Goal: Book appointment/travel/reservation

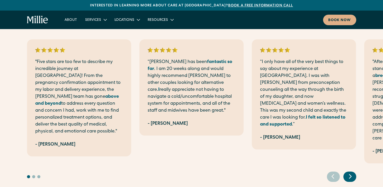
scroll to position [1035, 0]
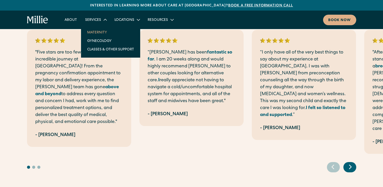
click at [97, 32] on link "Maternity" at bounding box center [110, 32] width 55 height 8
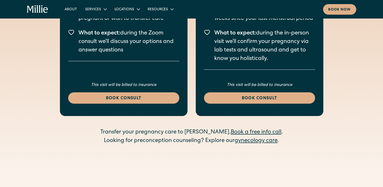
scroll to position [1553, 0]
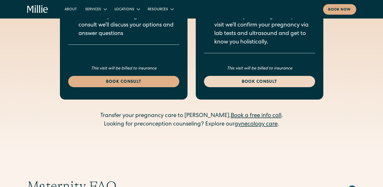
click at [263, 79] on div "Book consult" at bounding box center [259, 82] width 99 height 6
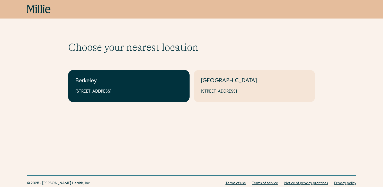
click at [139, 93] on div "2999 Regent St, Suite 524, Berkeley, CA 94705" at bounding box center [128, 92] width 107 height 6
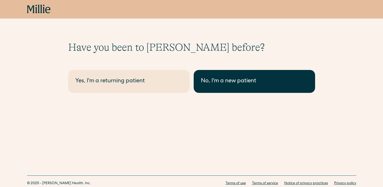
click at [237, 83] on div "No, I'm a new patient" at bounding box center [254, 81] width 107 height 8
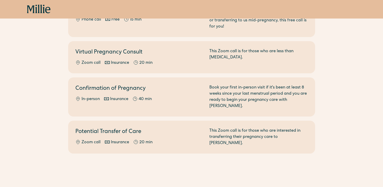
scroll to position [106, 0]
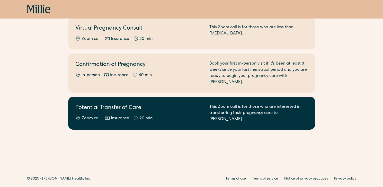
click at [157, 104] on h2 "Potential Transfer of Care" at bounding box center [139, 108] width 128 height 8
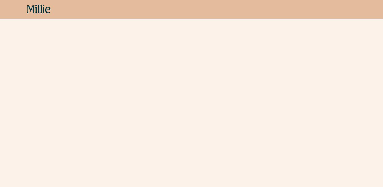
scroll to position [164, 0]
